Goal: Task Accomplishment & Management: Manage account settings

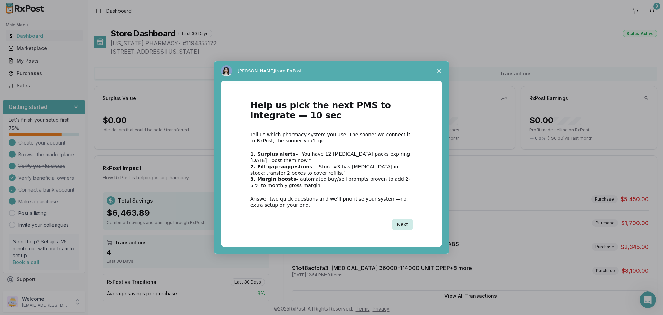
click at [411, 228] on button "Next" at bounding box center [402, 224] width 20 height 12
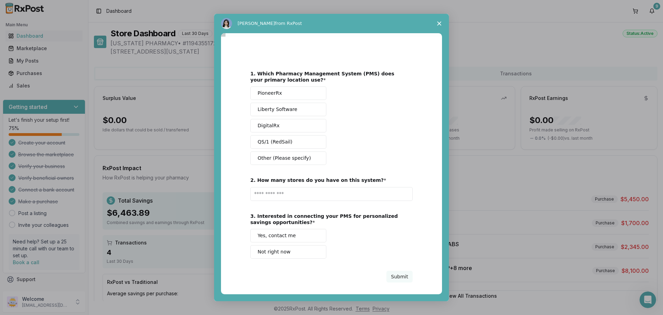
click at [405, 227] on div "3. Interested in connecting your PMS for personalized savings opportunities? Ye…" at bounding box center [331, 236] width 162 height 46
click at [306, 156] on button "Other (Please specify)" at bounding box center [288, 157] width 76 height 13
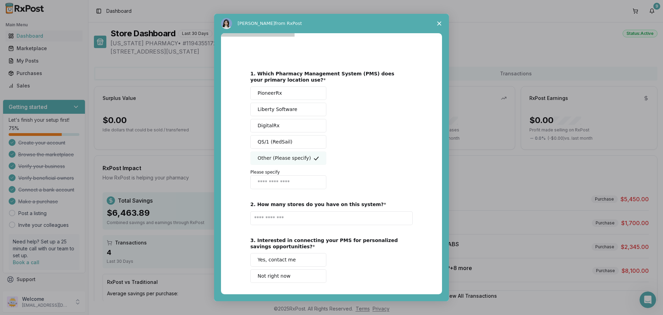
click at [441, 23] on icon "Close survey" at bounding box center [439, 23] width 4 height 4
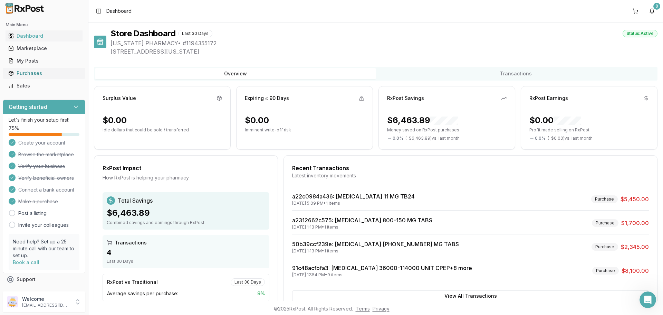
click at [22, 69] on link "Purchases" at bounding box center [44, 73] width 77 height 12
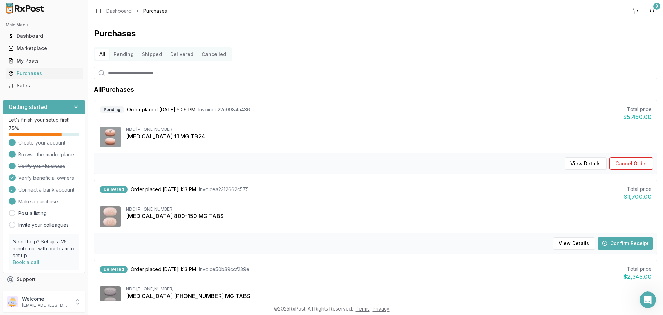
click at [127, 57] on button "Pending" at bounding box center [124, 54] width 28 height 11
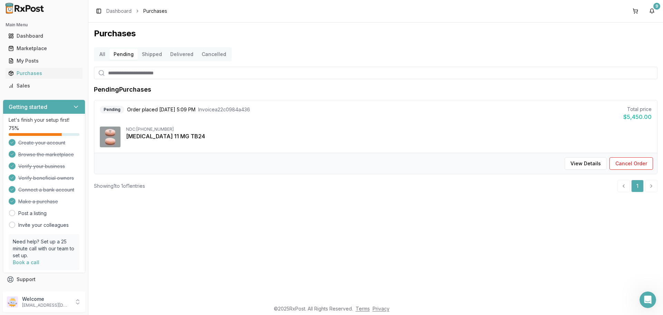
click at [112, 136] on img at bounding box center [110, 136] width 21 height 21
click at [107, 55] on button "All" at bounding box center [102, 54] width 14 height 11
click at [106, 55] on button "All" at bounding box center [102, 54] width 14 height 11
